Goal: Task Accomplishment & Management: Complete application form

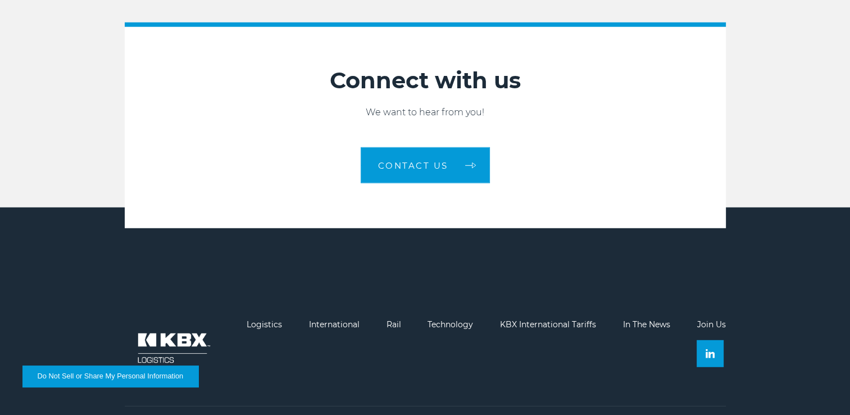
scroll to position [3035, 0]
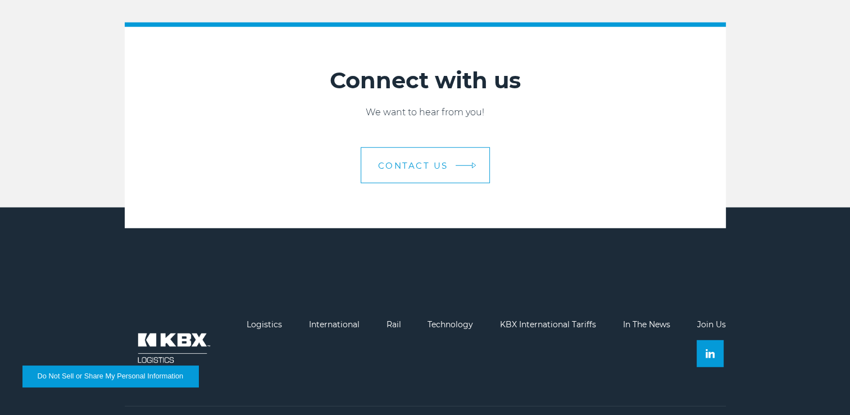
click at [430, 169] on span "Contact Us" at bounding box center [413, 165] width 70 height 8
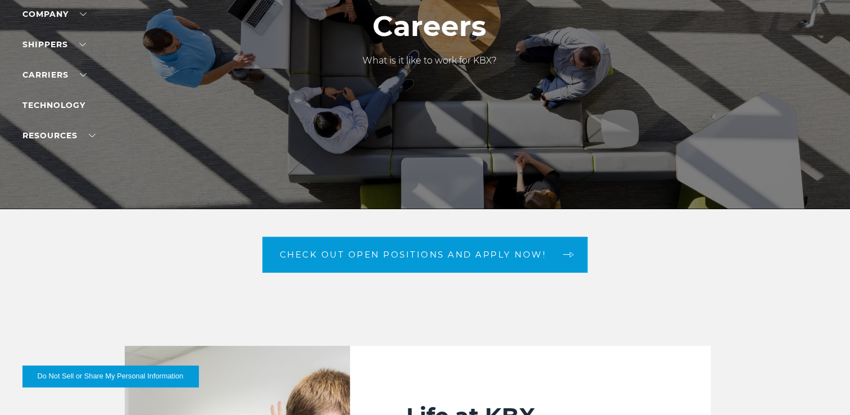
scroll to position [20, 0]
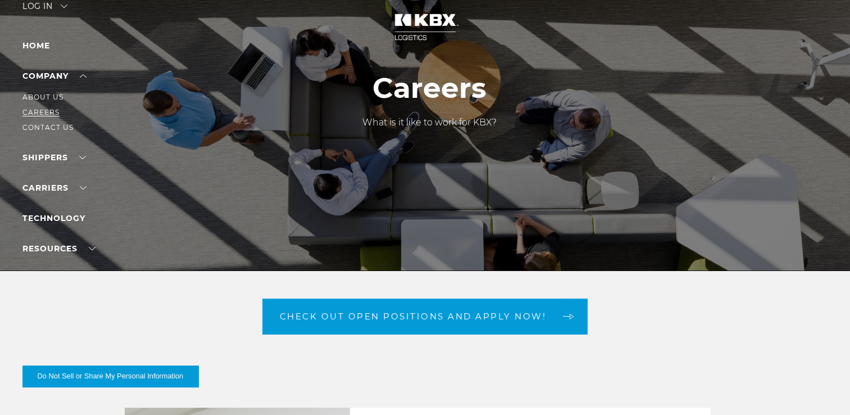
click at [47, 109] on link "Careers" at bounding box center [40, 112] width 37 height 8
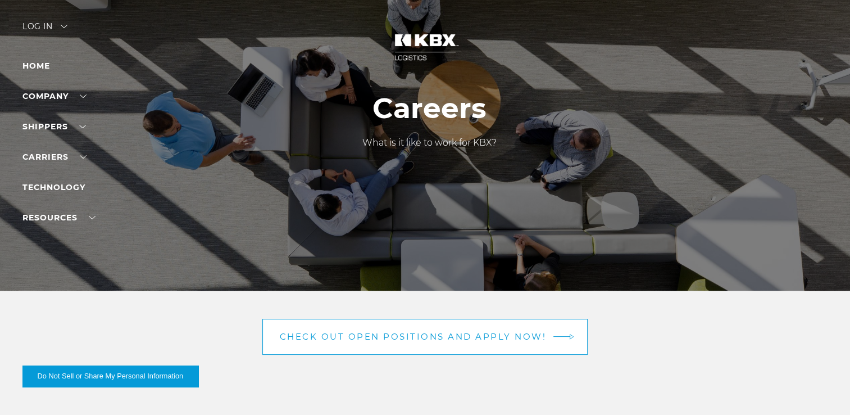
click at [330, 347] on link "Check out open positions and apply now!" at bounding box center [425, 337] width 326 height 36
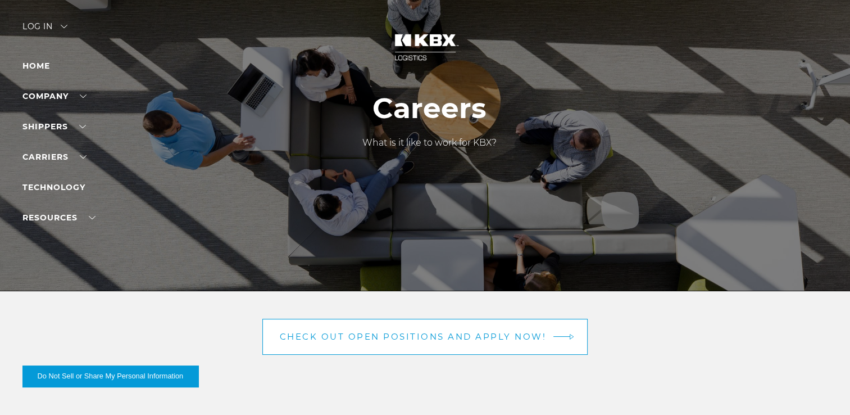
click at [554, 327] on link "Check out open positions and apply now!" at bounding box center [425, 337] width 326 height 36
